Goal: Contribute content

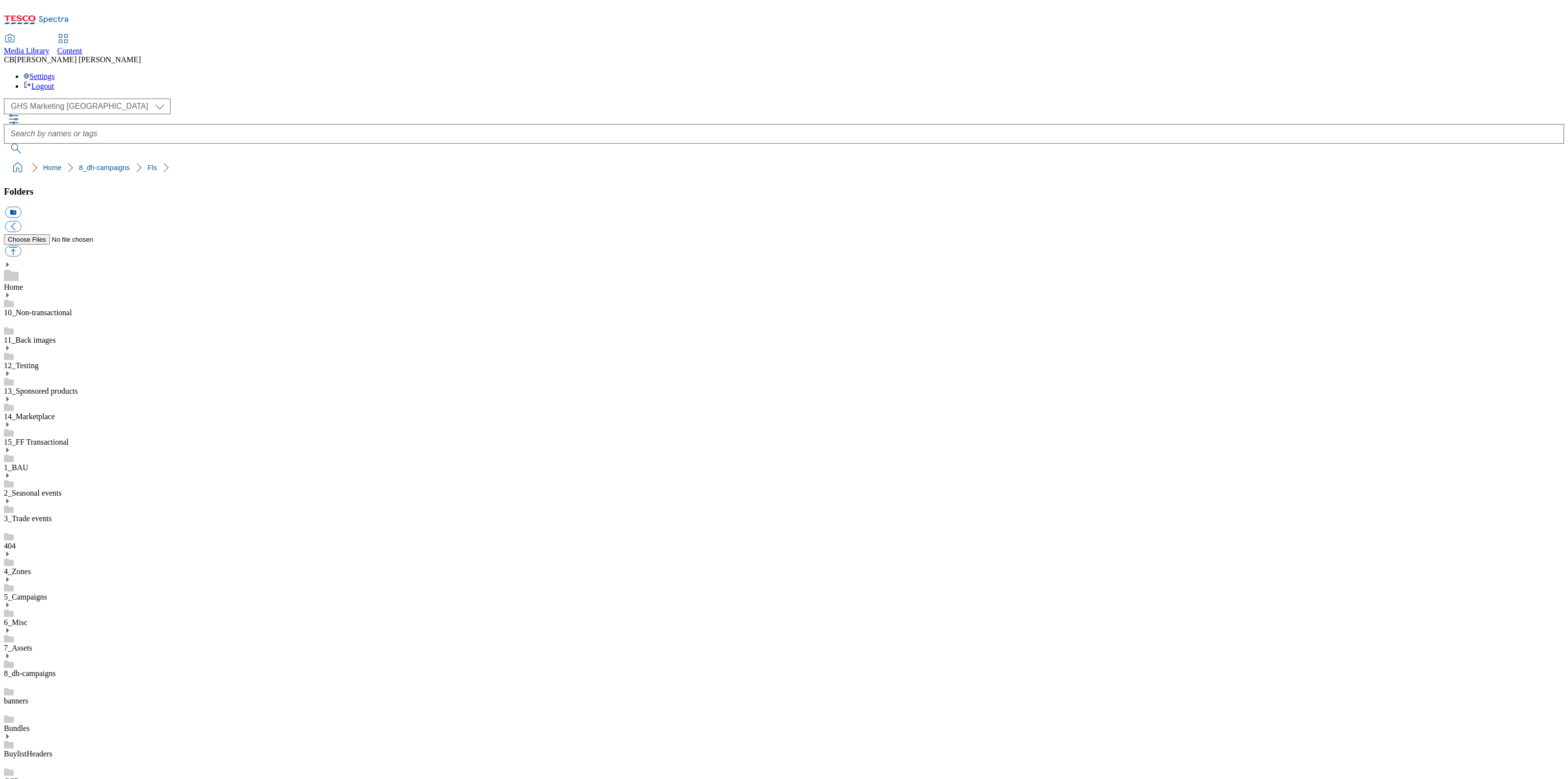
scroll to position [245, 0]
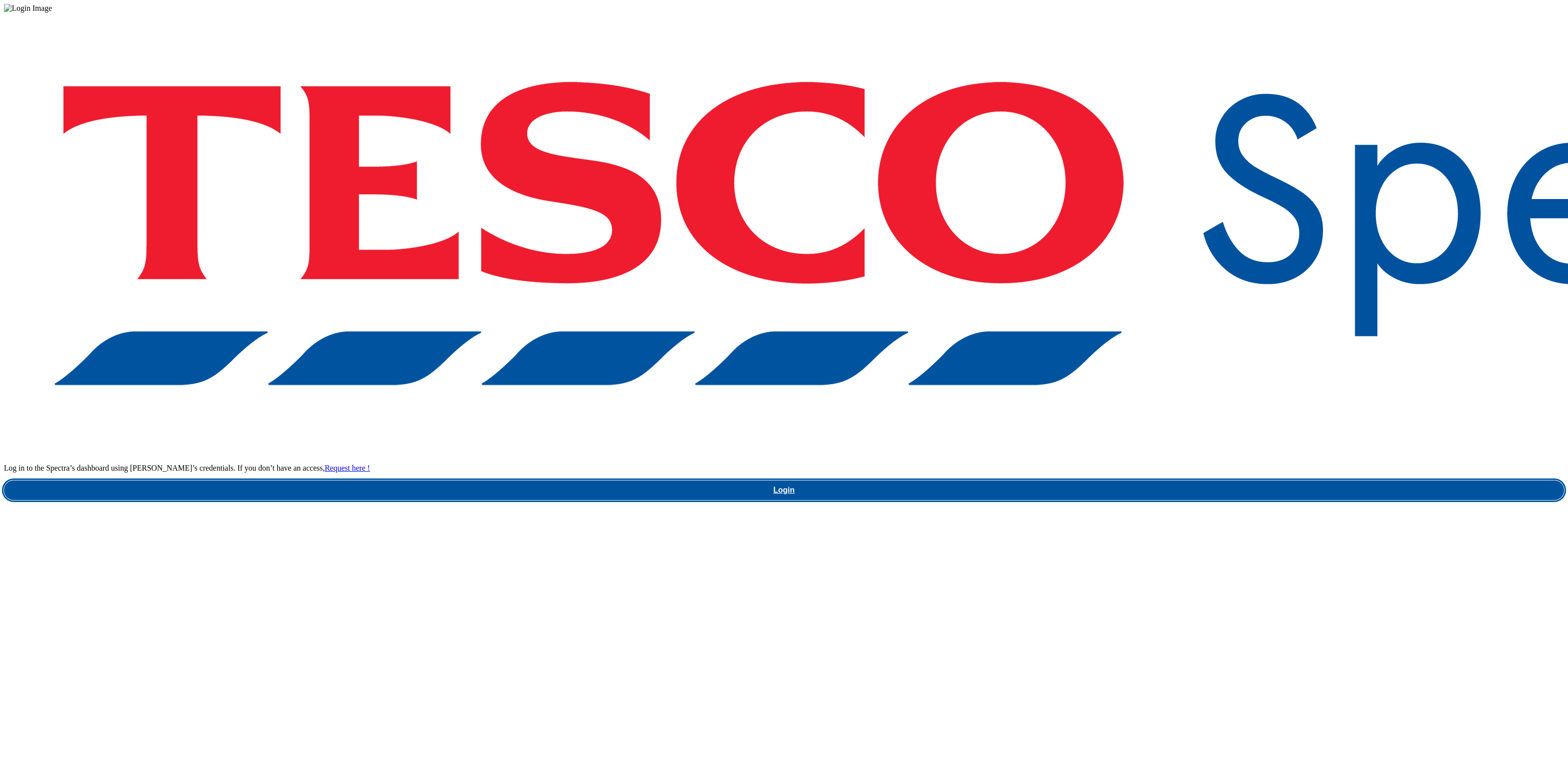
click at [1178, 481] on link "Login" at bounding box center [783, 490] width 1560 height 19
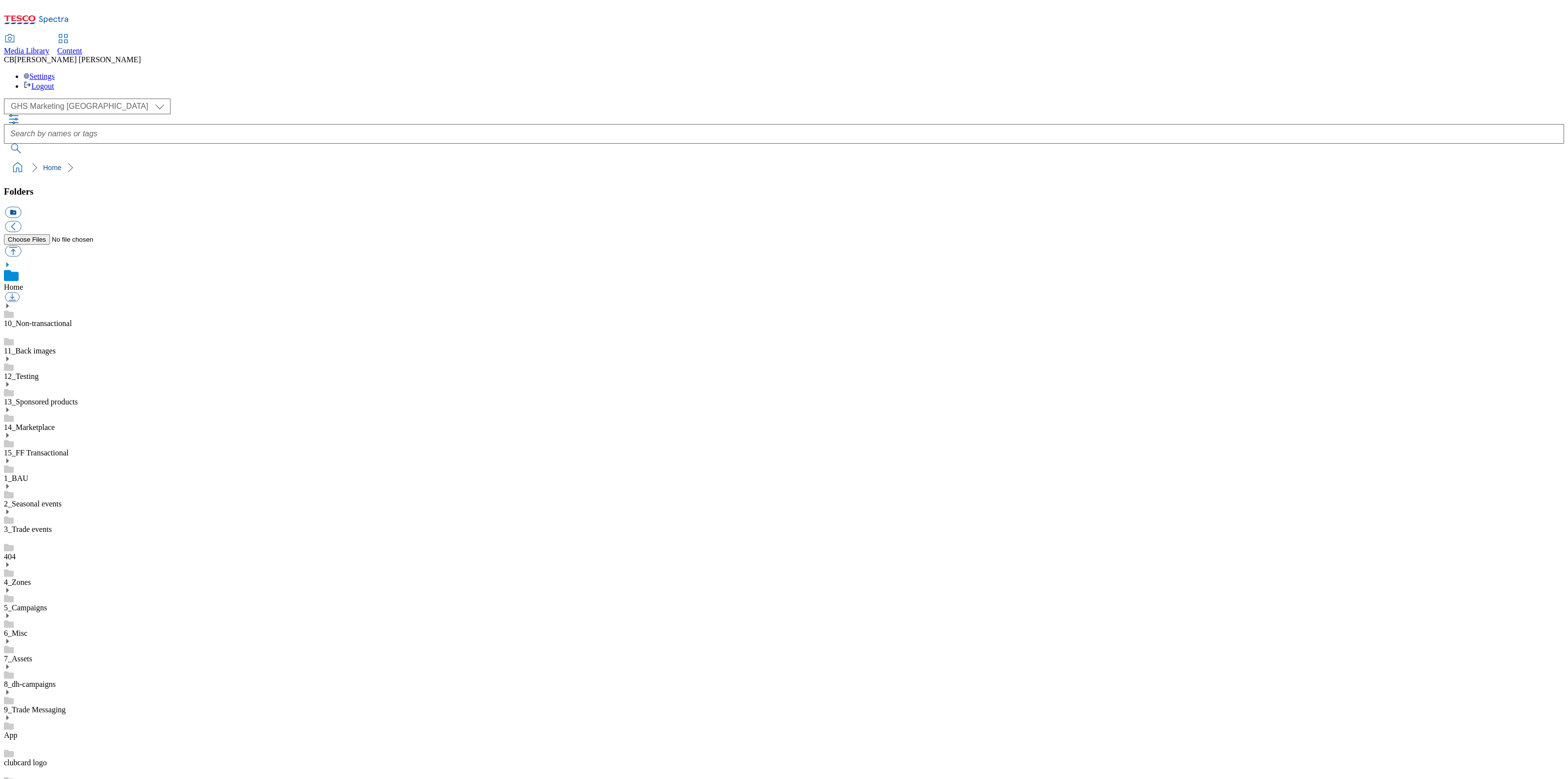
click at [9, 664] on use at bounding box center [7, 667] width 2 height 5
click at [21, 245] on button "button" at bounding box center [13, 251] width 16 height 12
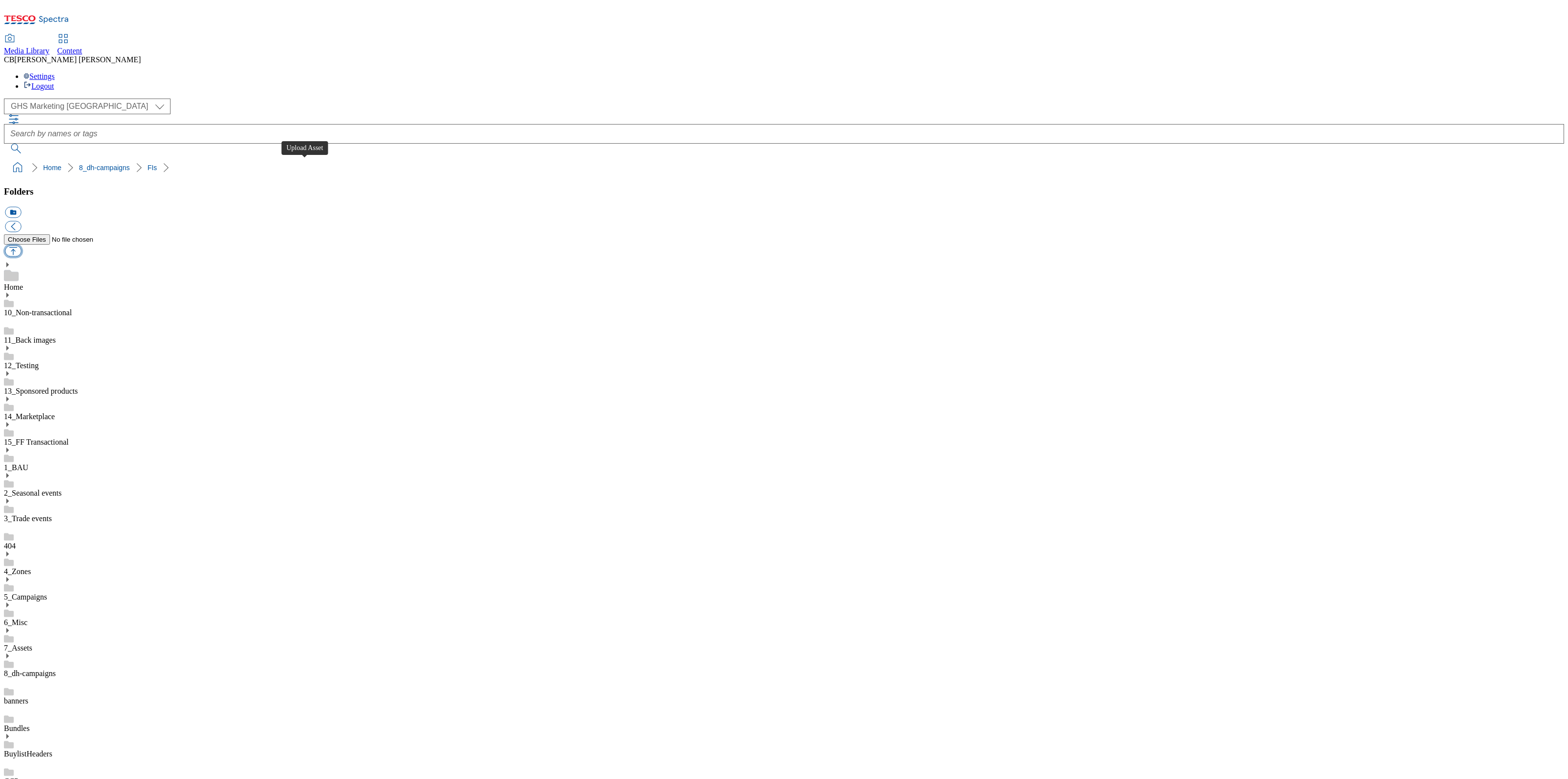
type input "C:\fakepath\1756918200900-CCP_Desktop.jpg"
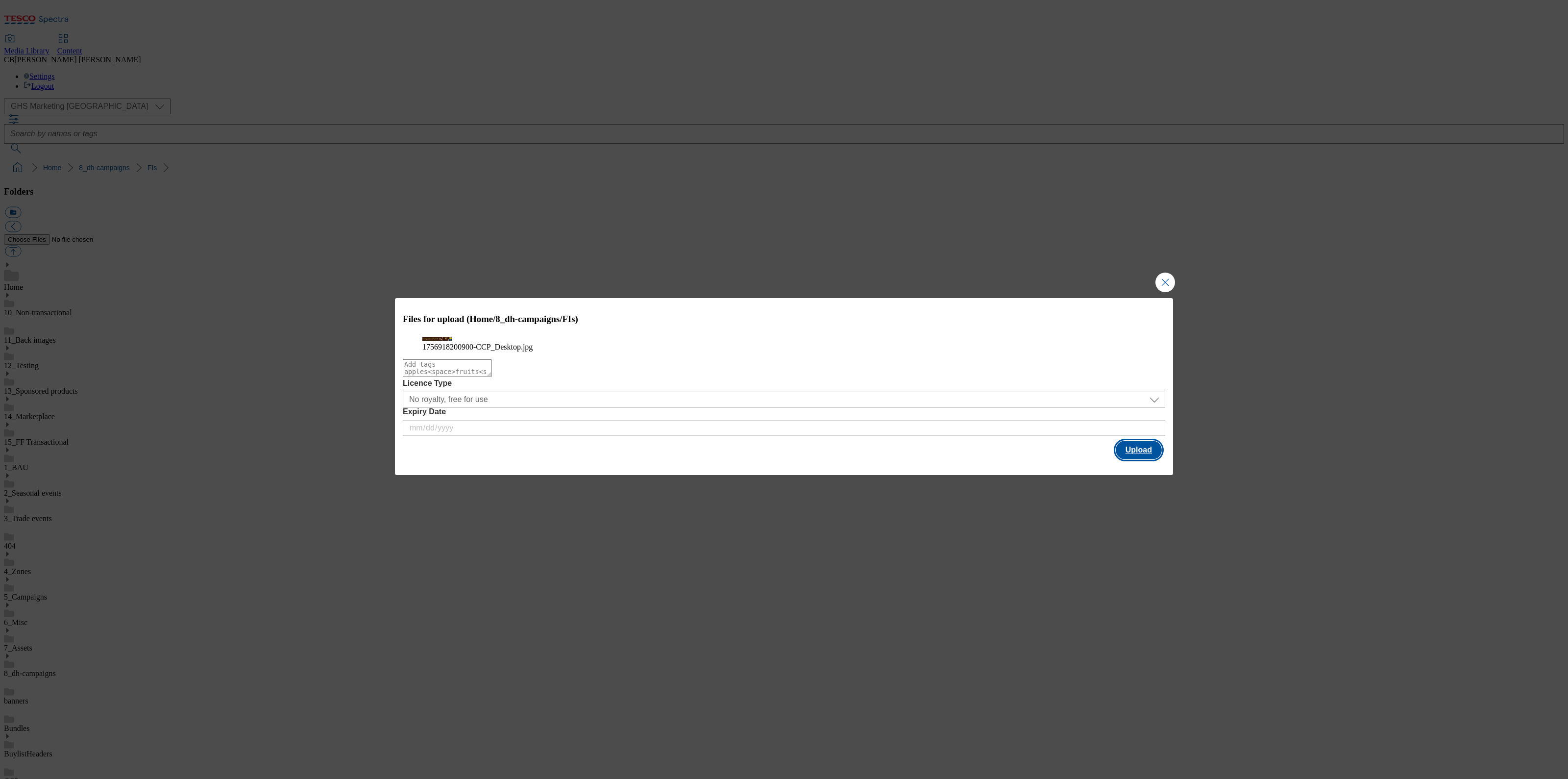
click at [1146, 459] on button "Upload" at bounding box center [1139, 450] width 46 height 19
